Goal: Entertainment & Leisure: Consume media (video, audio)

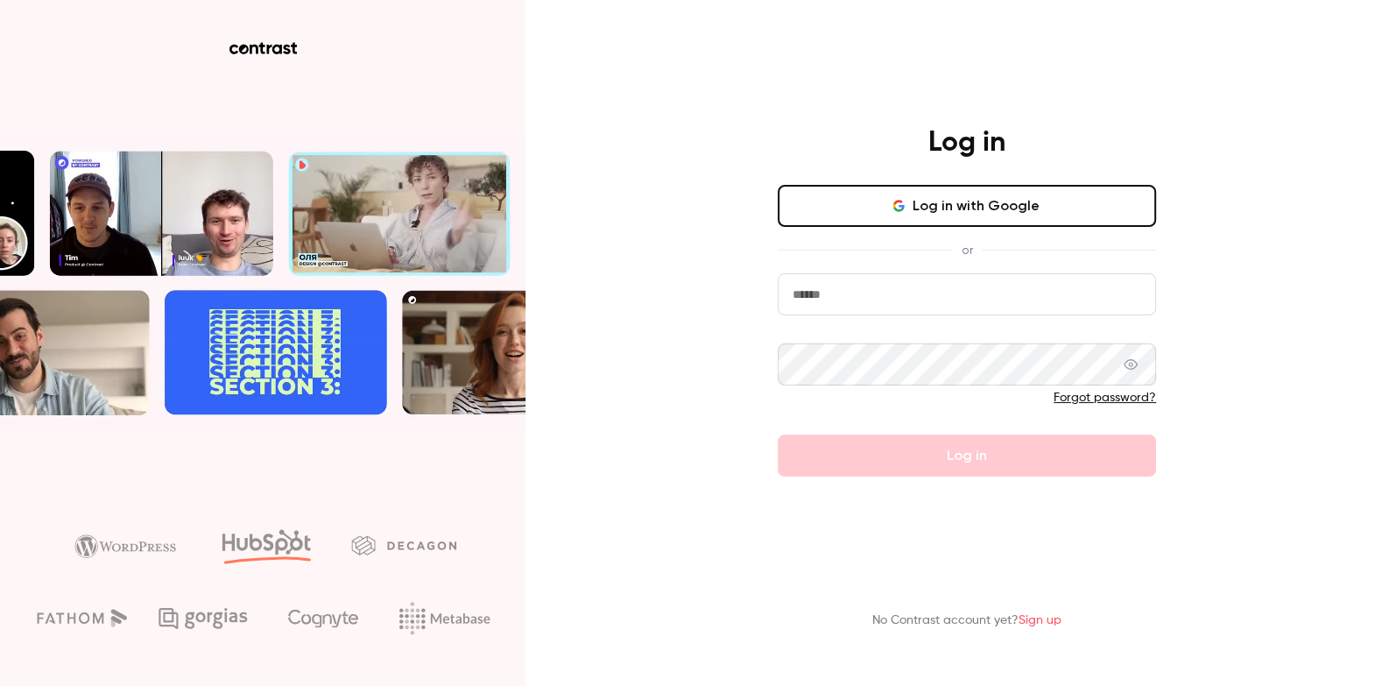
click at [883, 183] on div "Log in Log in with Google or Forgot password? Log in" at bounding box center [966, 300] width 455 height 351
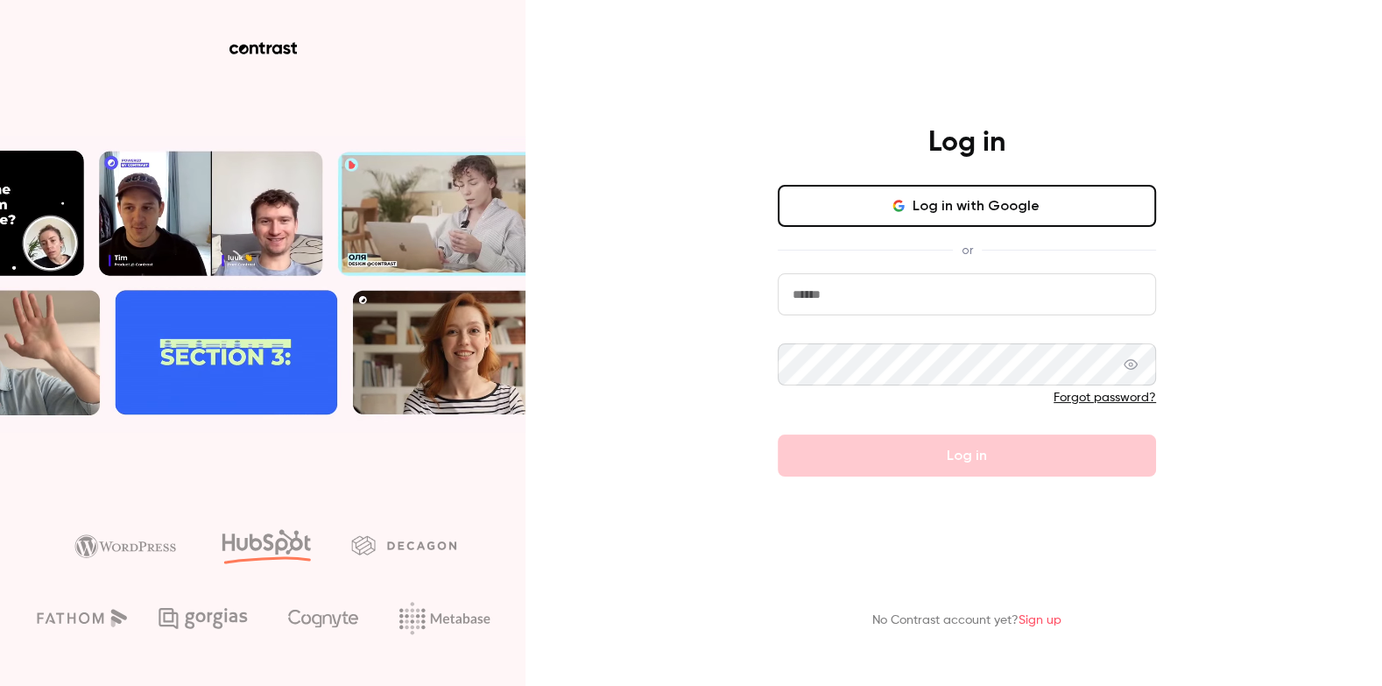
click at [883, 190] on button "Log in with Google" at bounding box center [967, 206] width 378 height 42
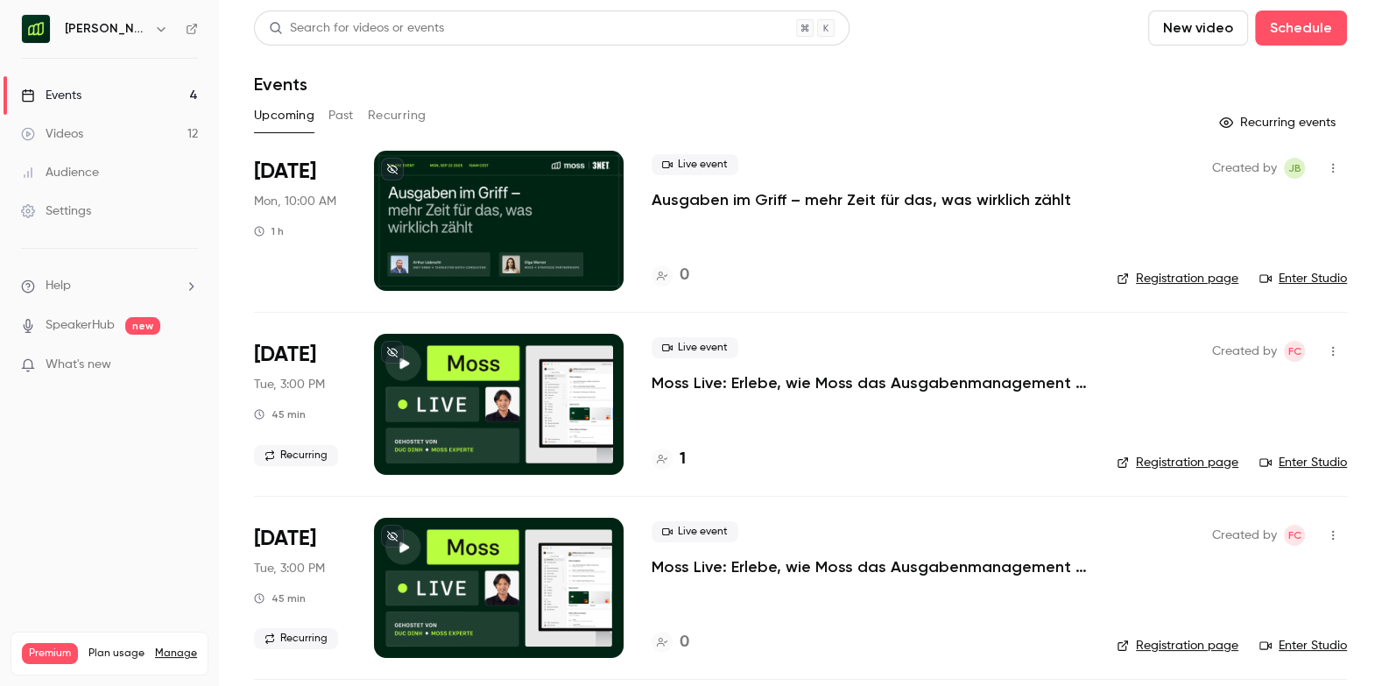
click at [344, 116] on button "Past" at bounding box center [340, 116] width 25 height 28
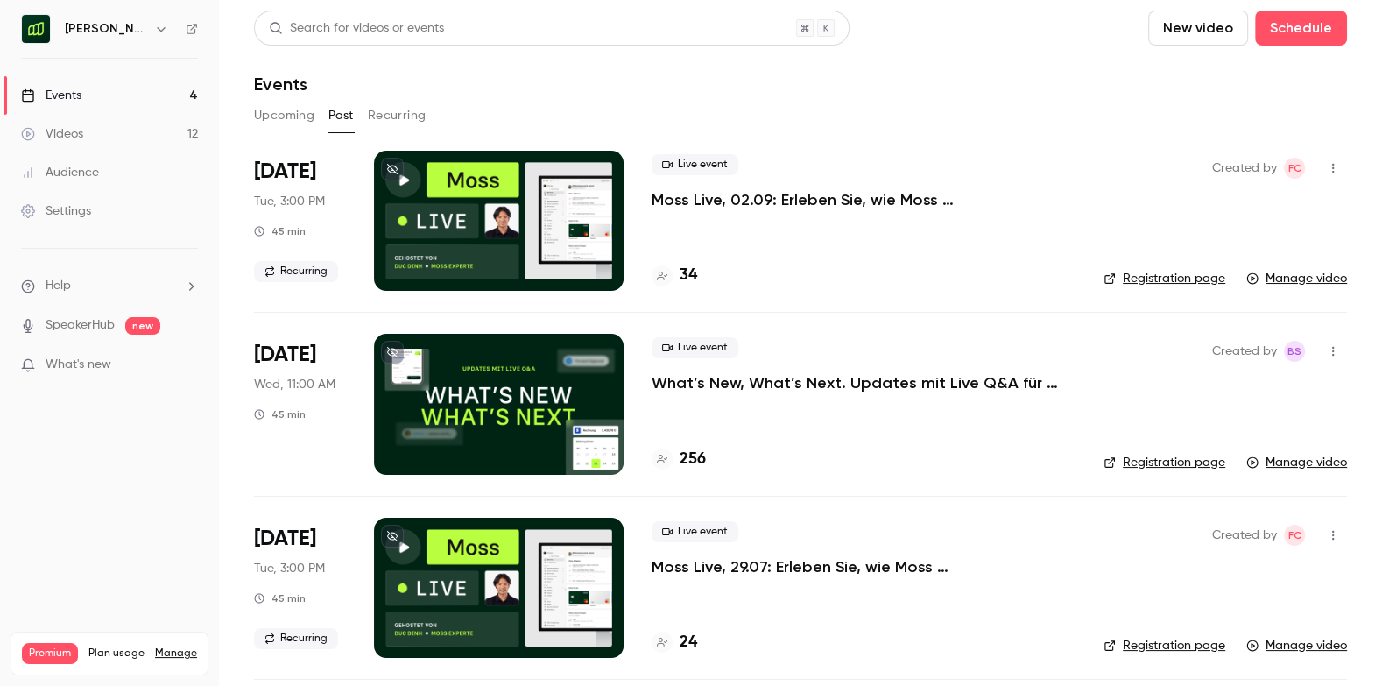
click at [122, 15] on div "[PERSON_NAME] [GEOGRAPHIC_DATA]" at bounding box center [109, 29] width 177 height 30
click at [122, 25] on h6 "[PERSON_NAME] [GEOGRAPHIC_DATA]" at bounding box center [106, 29] width 82 height 18
click at [144, 32] on h6 "[PERSON_NAME] [GEOGRAPHIC_DATA]" at bounding box center [106, 29] width 82 height 18
click at [156, 32] on icon "button" at bounding box center [161, 29] width 14 height 14
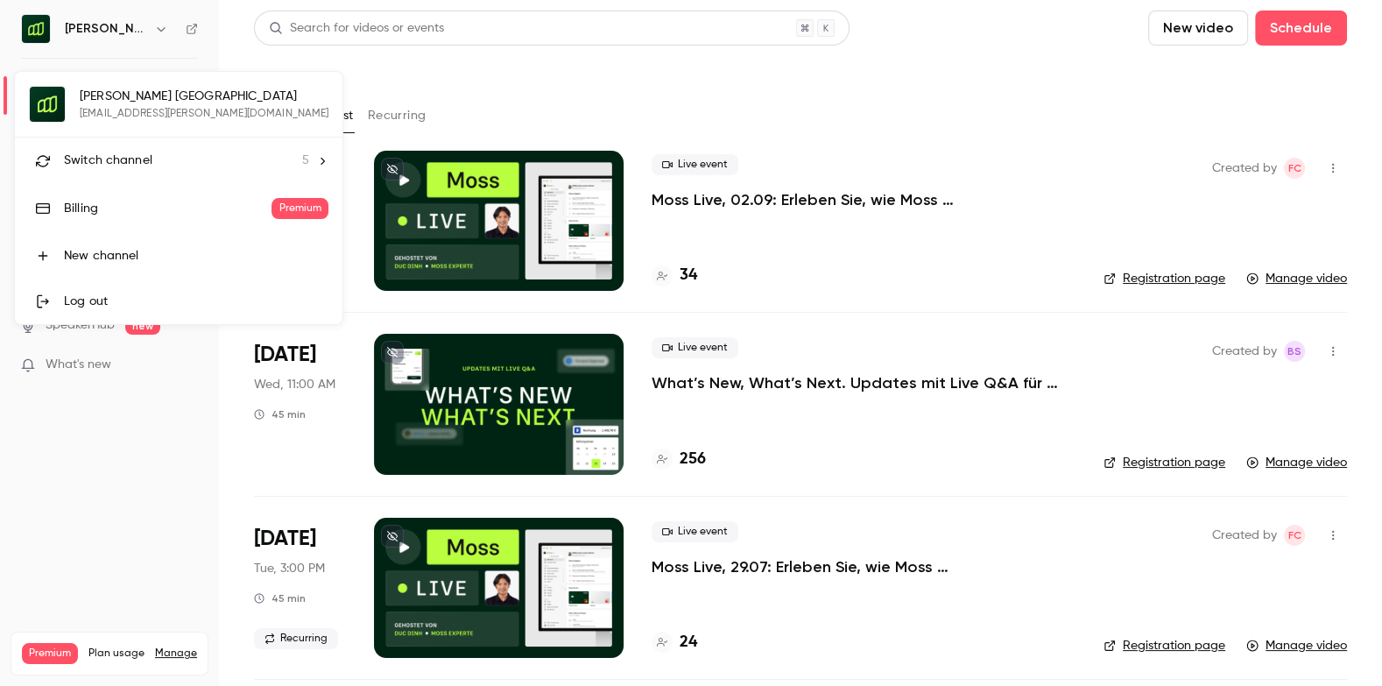
click at [134, 161] on span "Switch channel" at bounding box center [108, 160] width 88 height 18
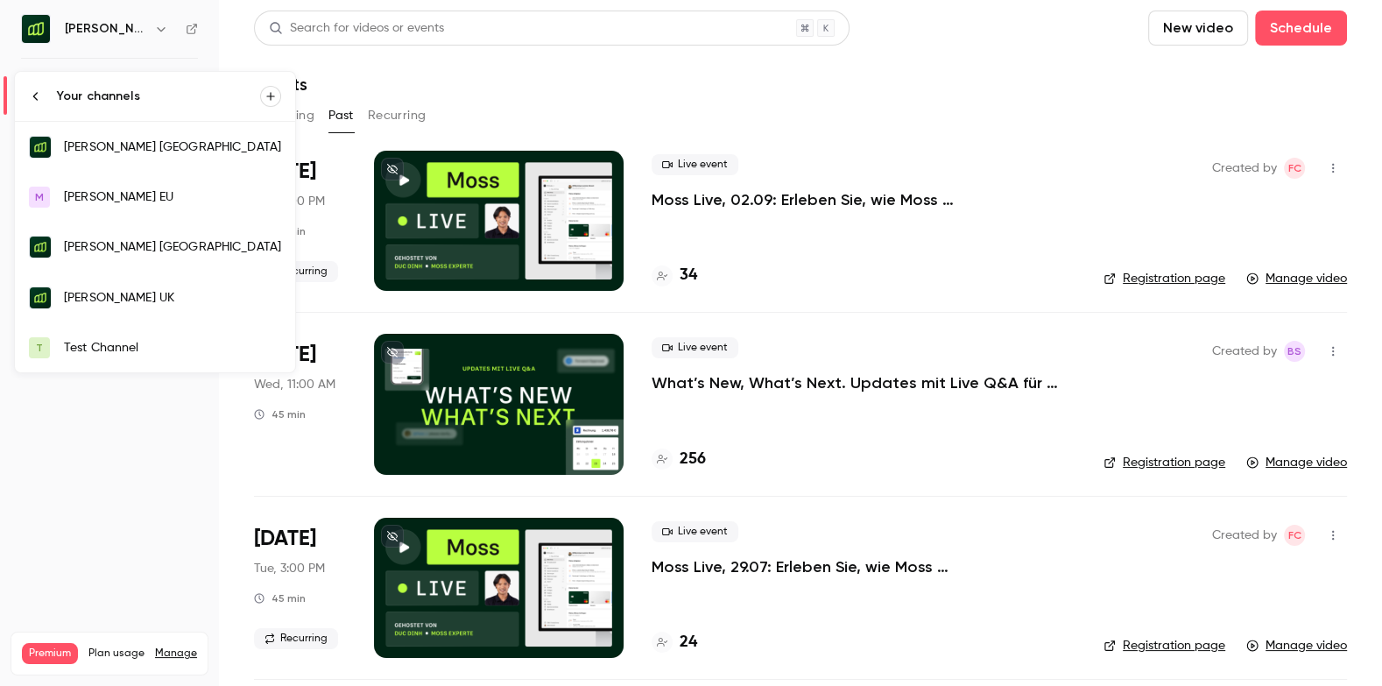
click at [141, 239] on div "[PERSON_NAME] [GEOGRAPHIC_DATA]" at bounding box center [172, 247] width 217 height 18
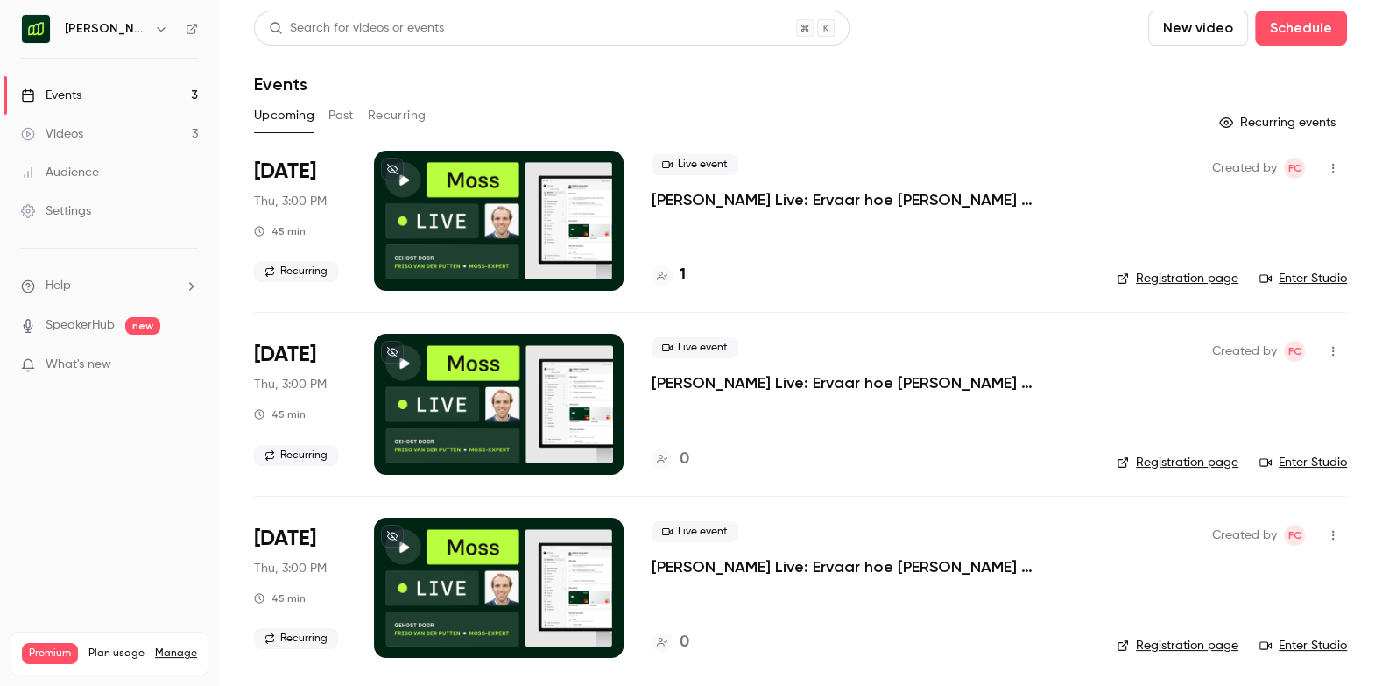
click at [352, 110] on button "Past" at bounding box center [340, 116] width 25 height 28
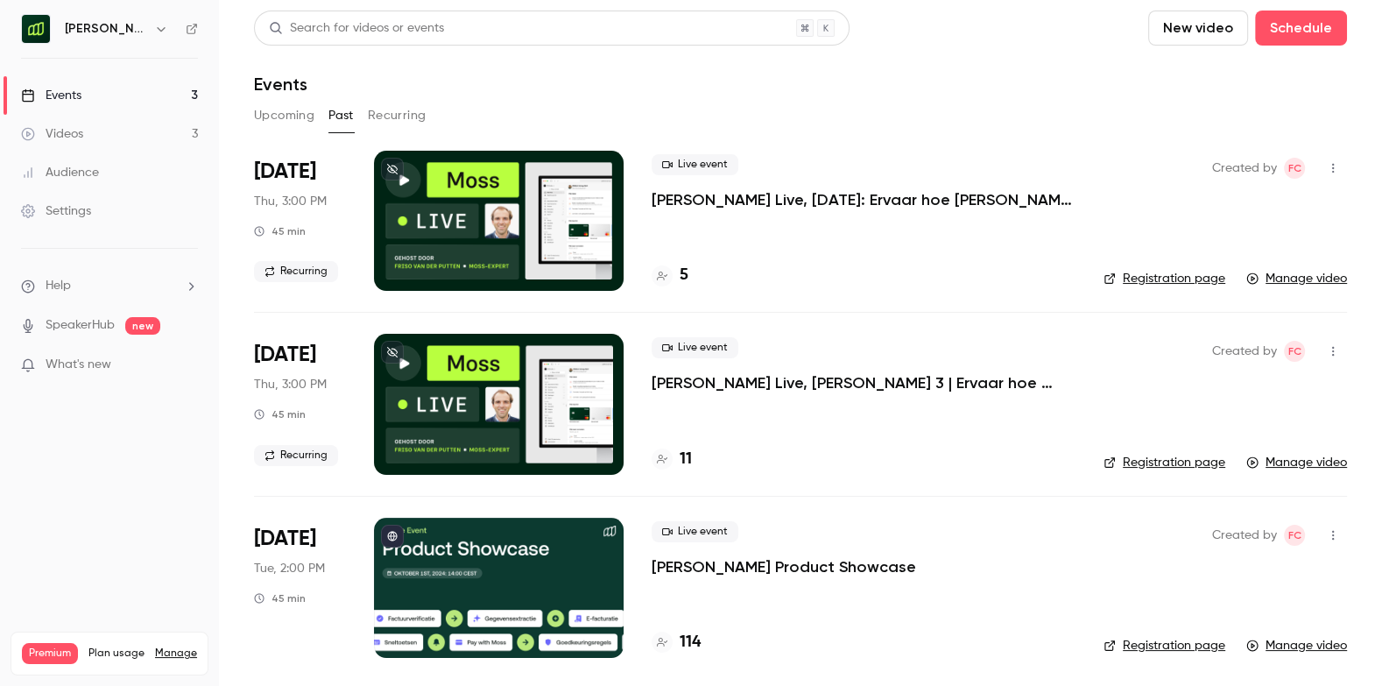
click at [678, 467] on div "11" at bounding box center [671, 459] width 40 height 24
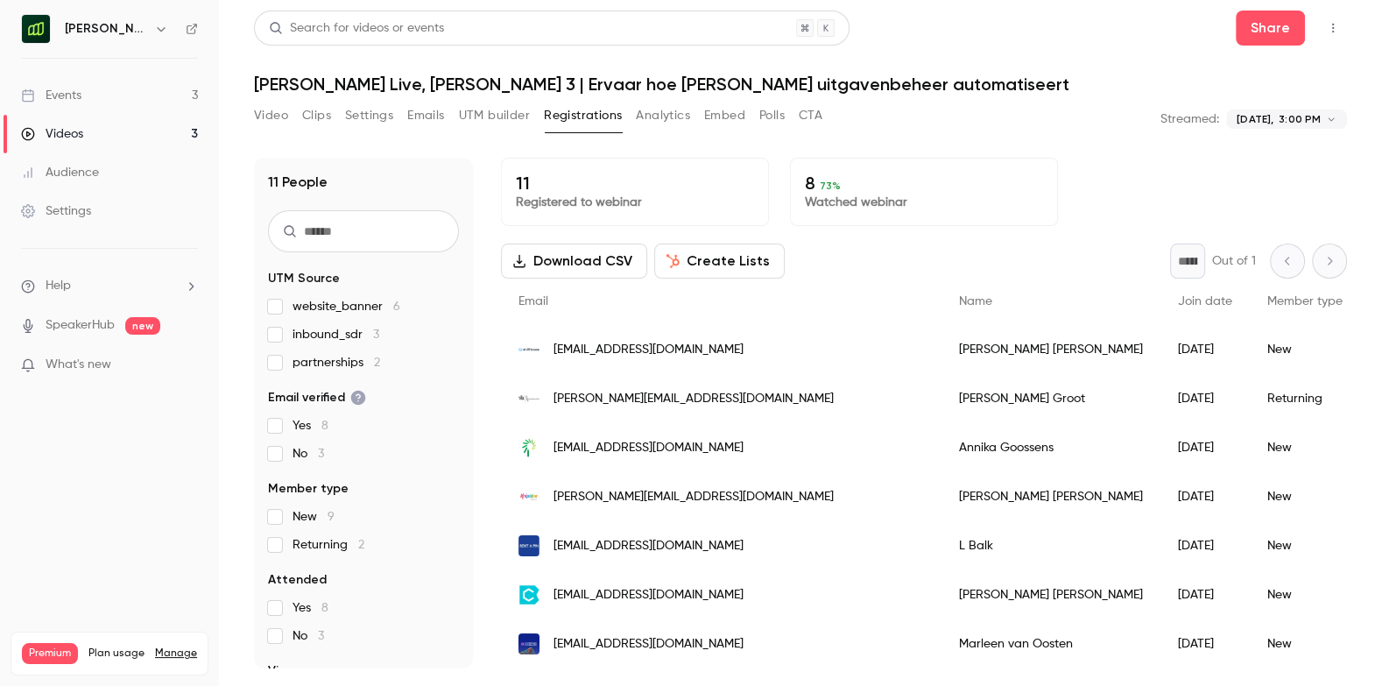
click at [268, 117] on button "Video" at bounding box center [271, 116] width 34 height 28
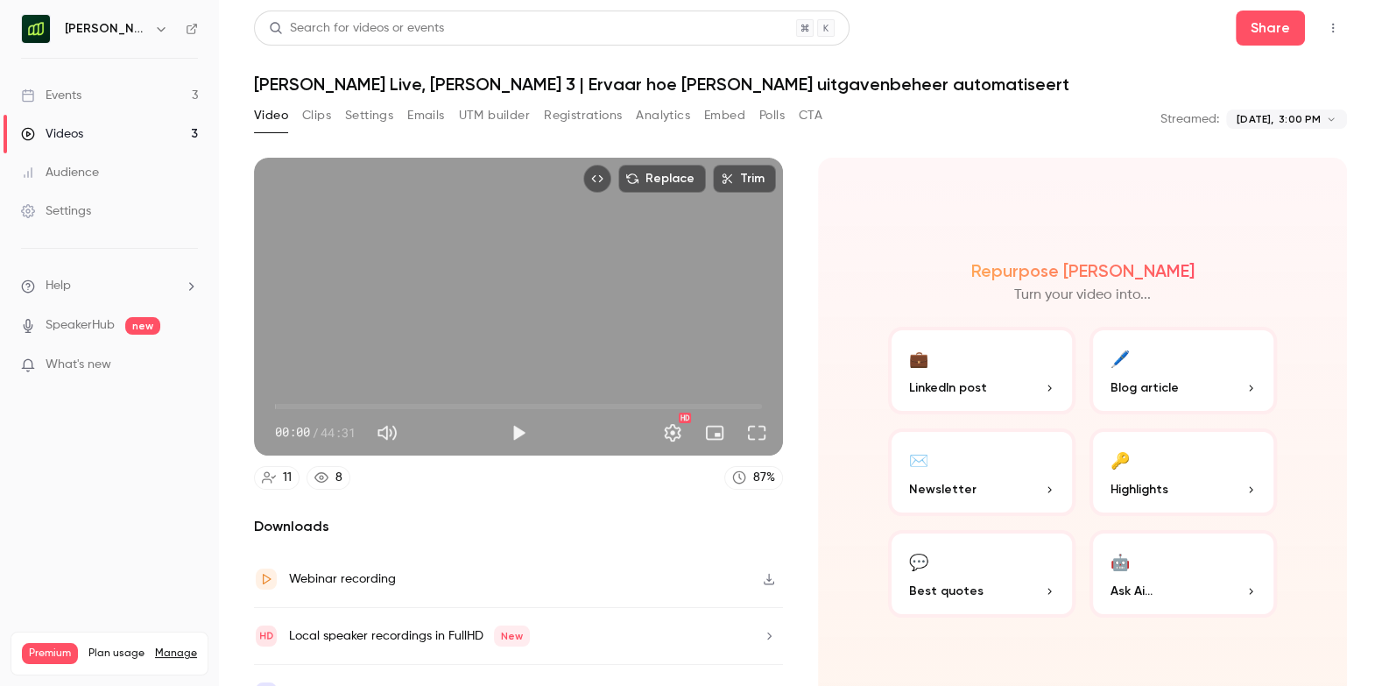
click at [487, 407] on span "00:00" at bounding box center [518, 406] width 487 height 28
click at [435, 406] on span "14:39" at bounding box center [518, 406] width 487 height 28
click at [392, 404] on span "10:43" at bounding box center [518, 406] width 487 height 28
type input "***"
click at [342, 404] on span "06:10" at bounding box center [518, 406] width 487 height 28
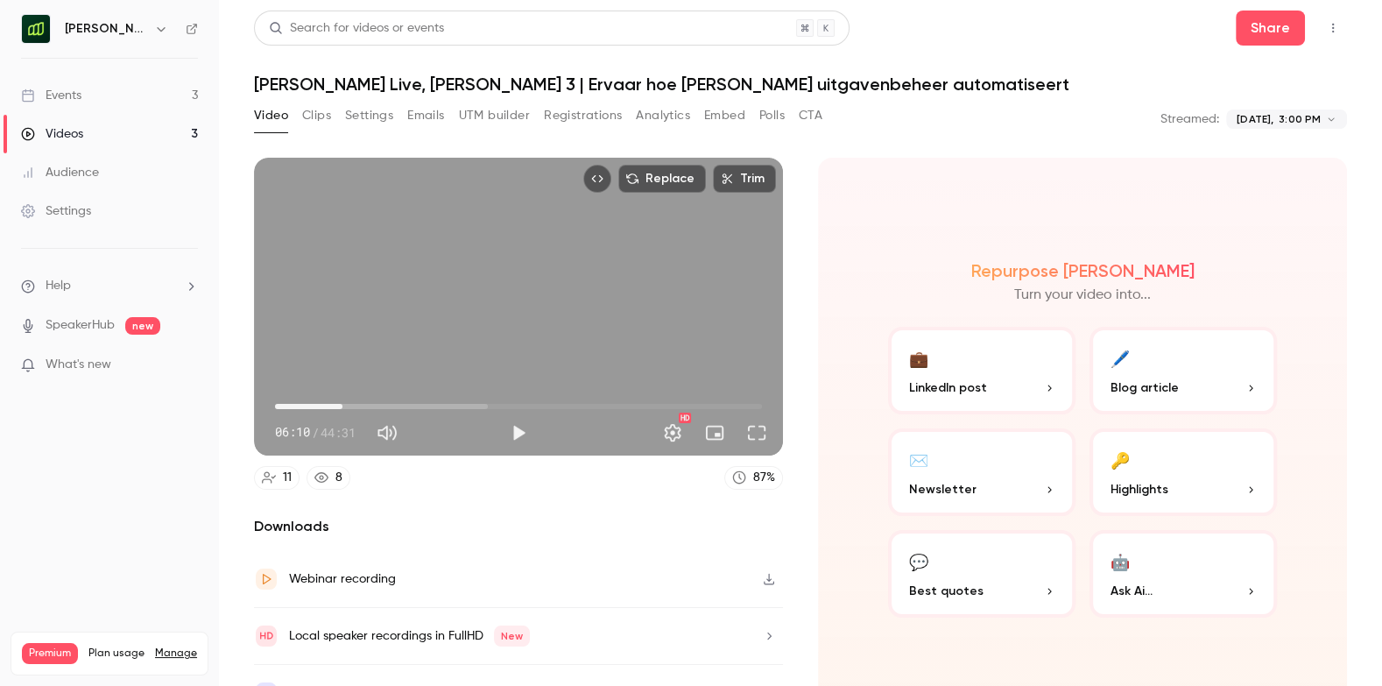
scroll to position [32, 0]
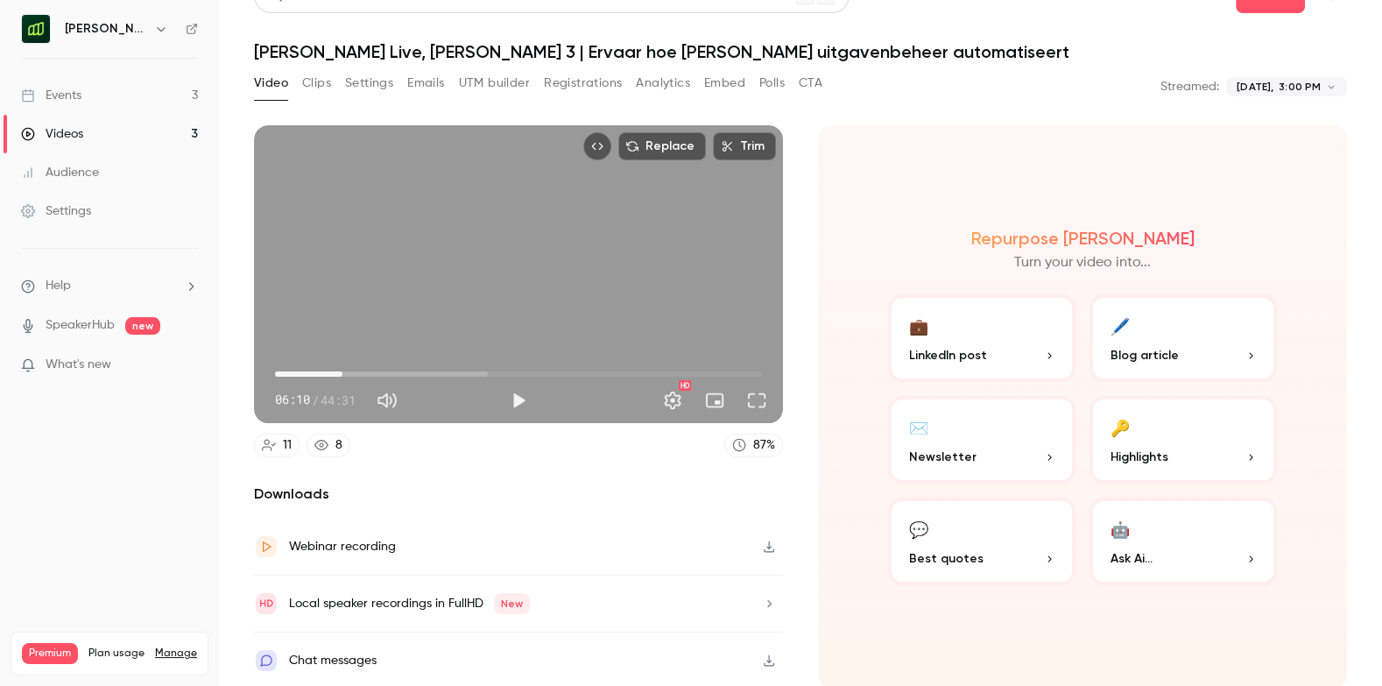
click at [413, 658] on div "Chat messages" at bounding box center [518, 660] width 529 height 56
